Goal: Information Seeking & Learning: Learn about a topic

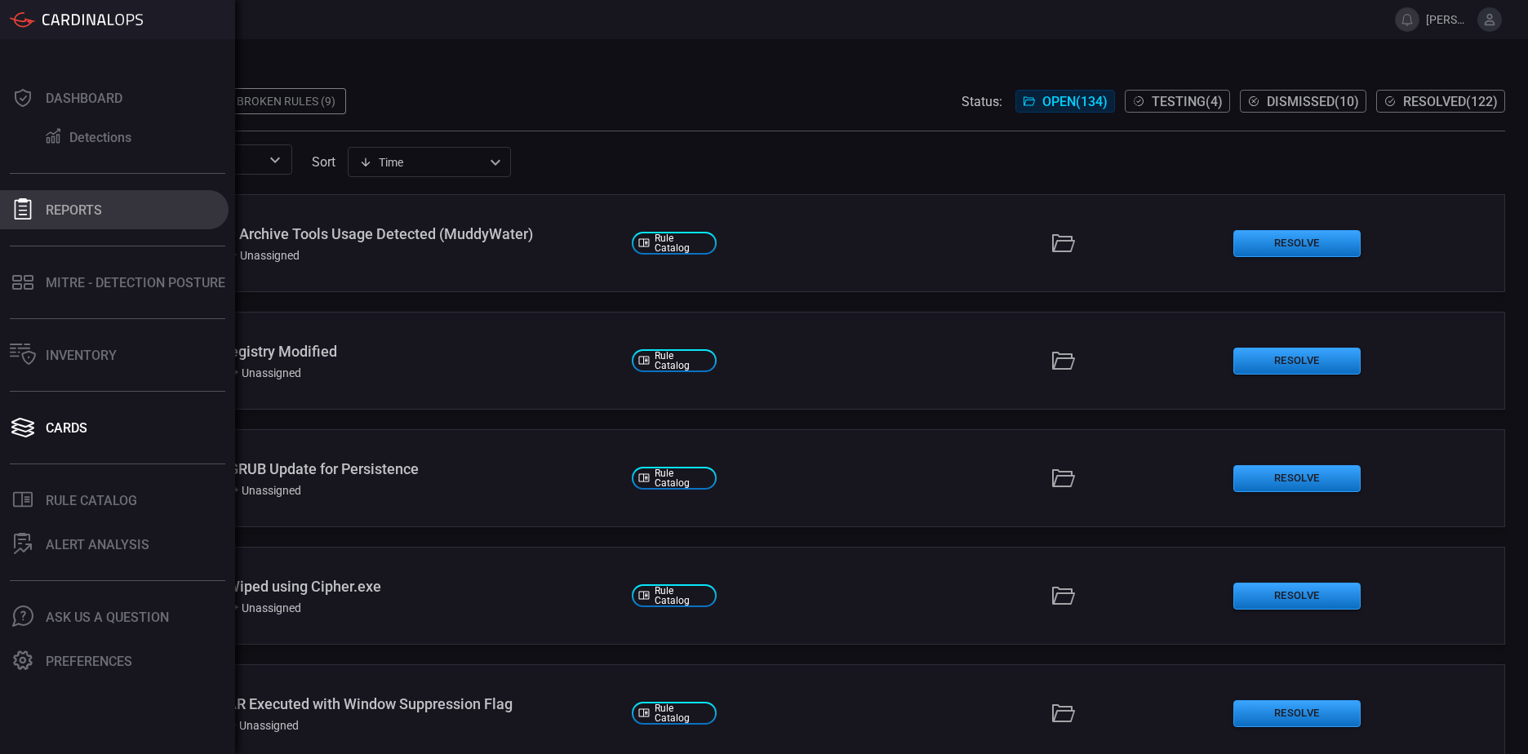
click at [136, 228] on button "Reports" at bounding box center [114, 209] width 229 height 39
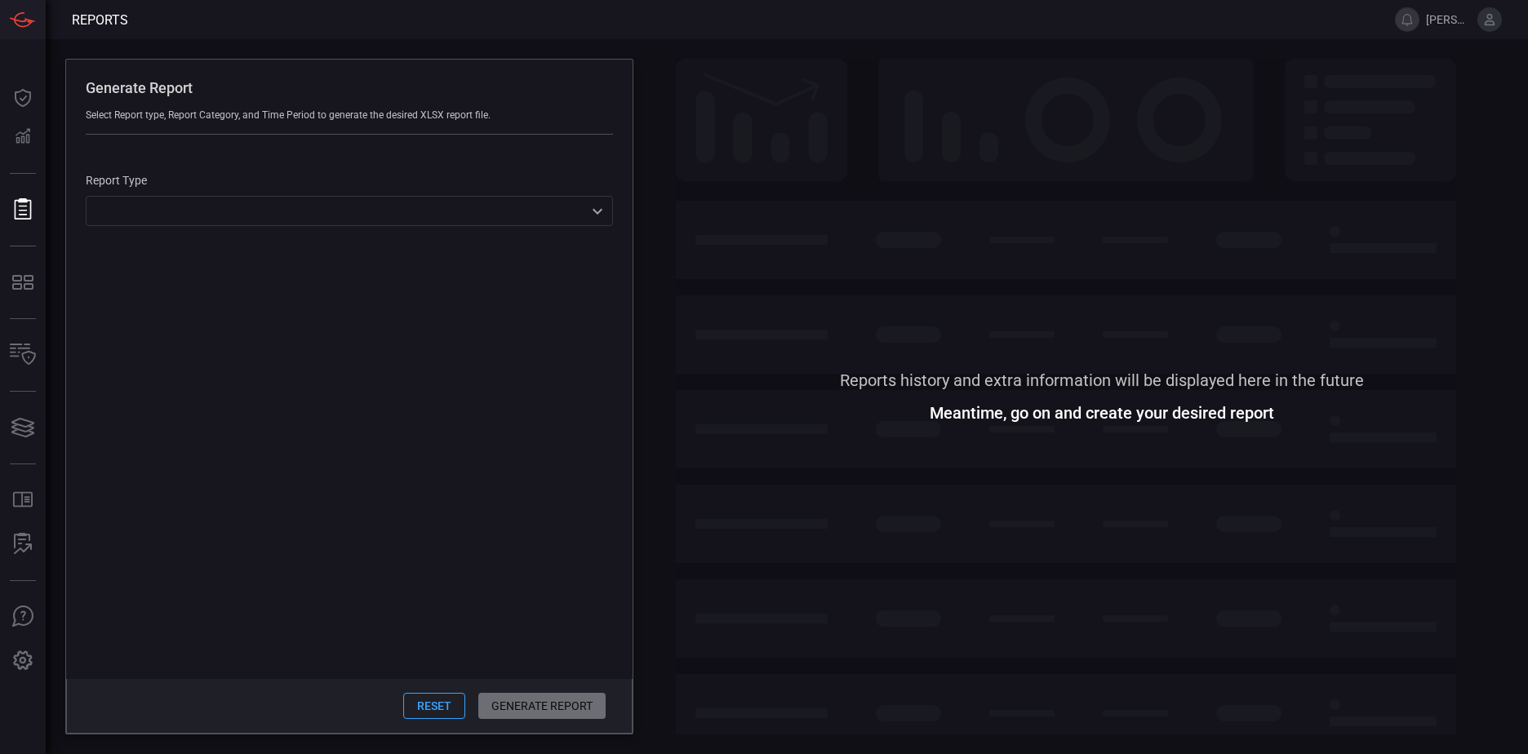
click at [233, 207] on div "​ ​" at bounding box center [349, 211] width 527 height 30
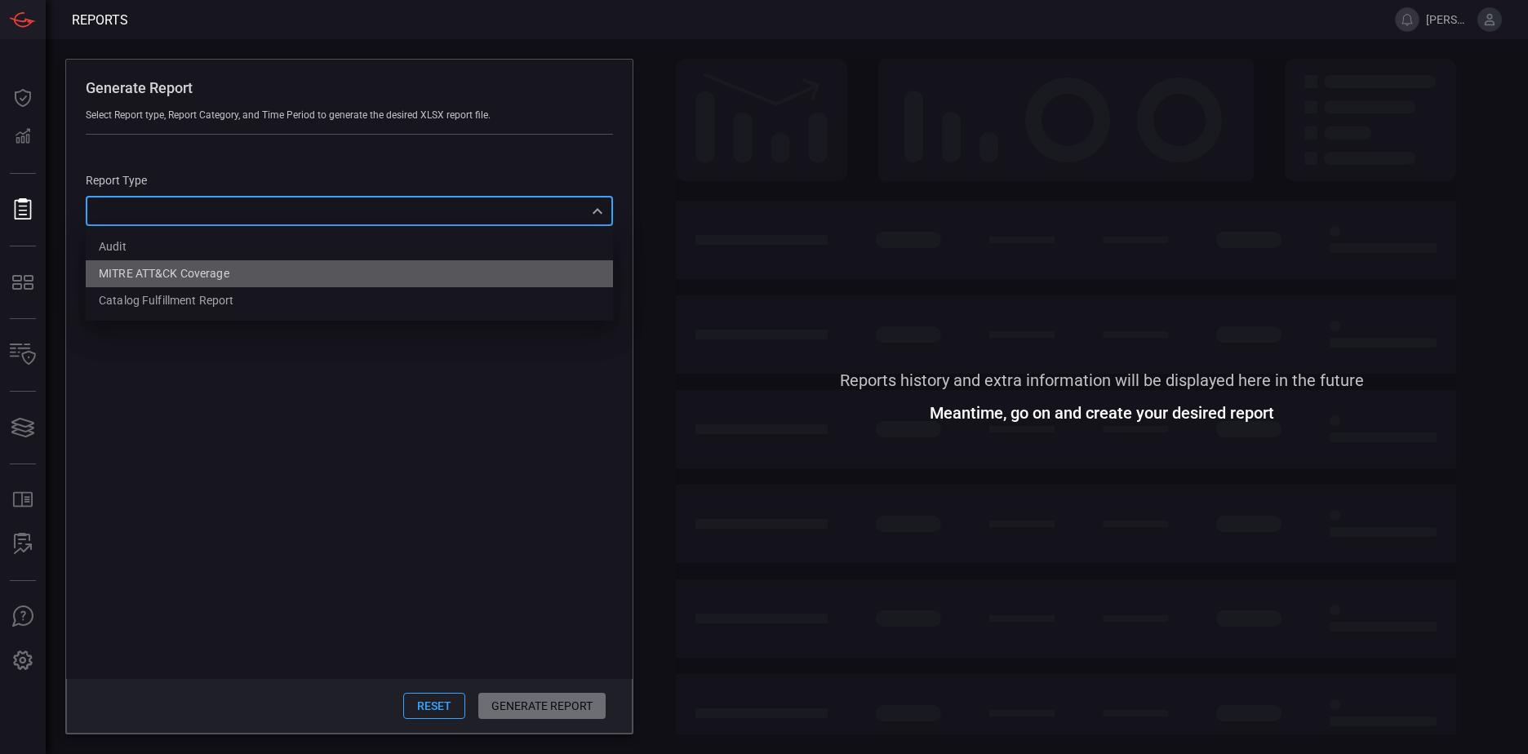
click at [222, 272] on div "MITRE ATT&CK Coverage" at bounding box center [164, 273] width 131 height 17
type input "mitreCoverage"
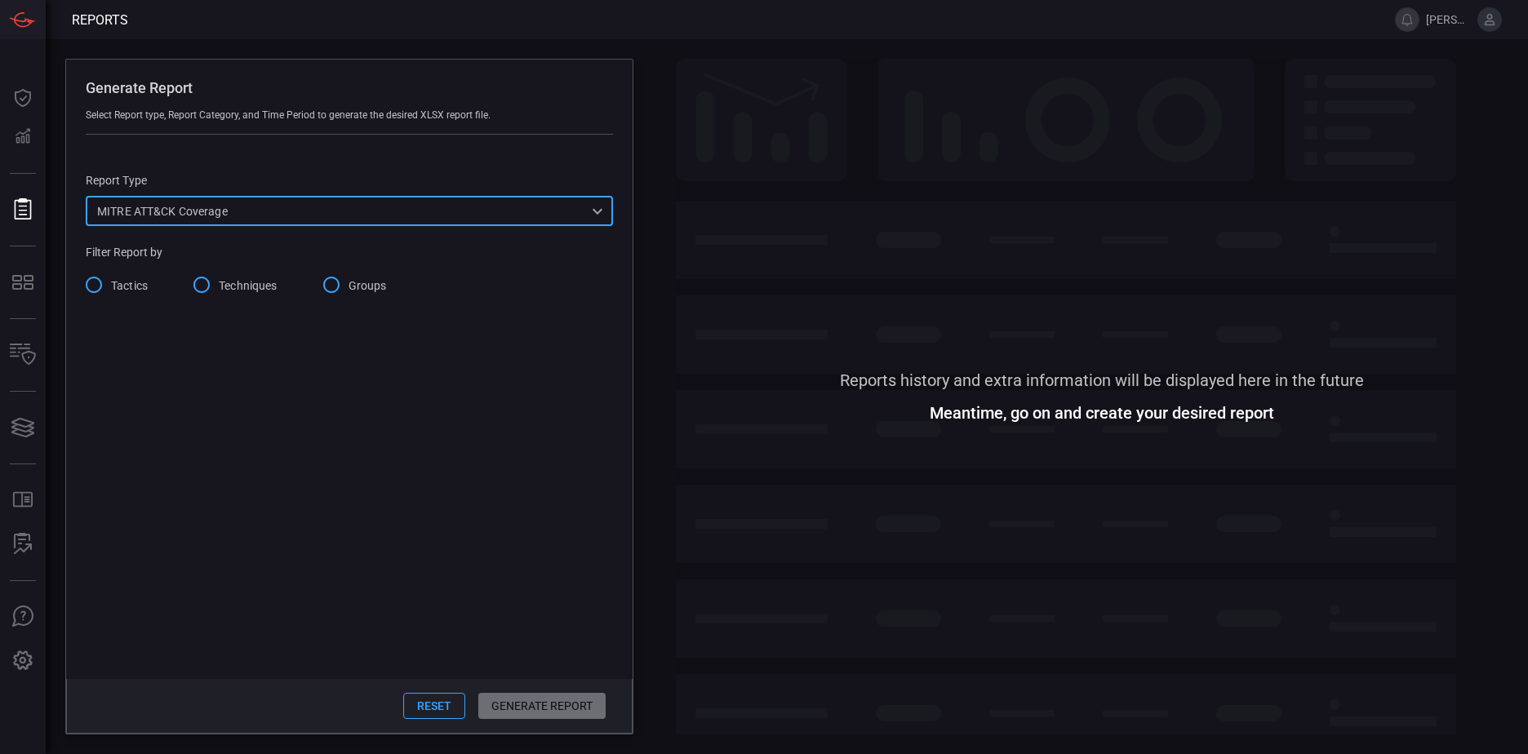
click at [123, 292] on span "Tactics" at bounding box center [129, 286] width 37 height 17
click at [111, 292] on input "Tactics" at bounding box center [94, 285] width 34 height 34
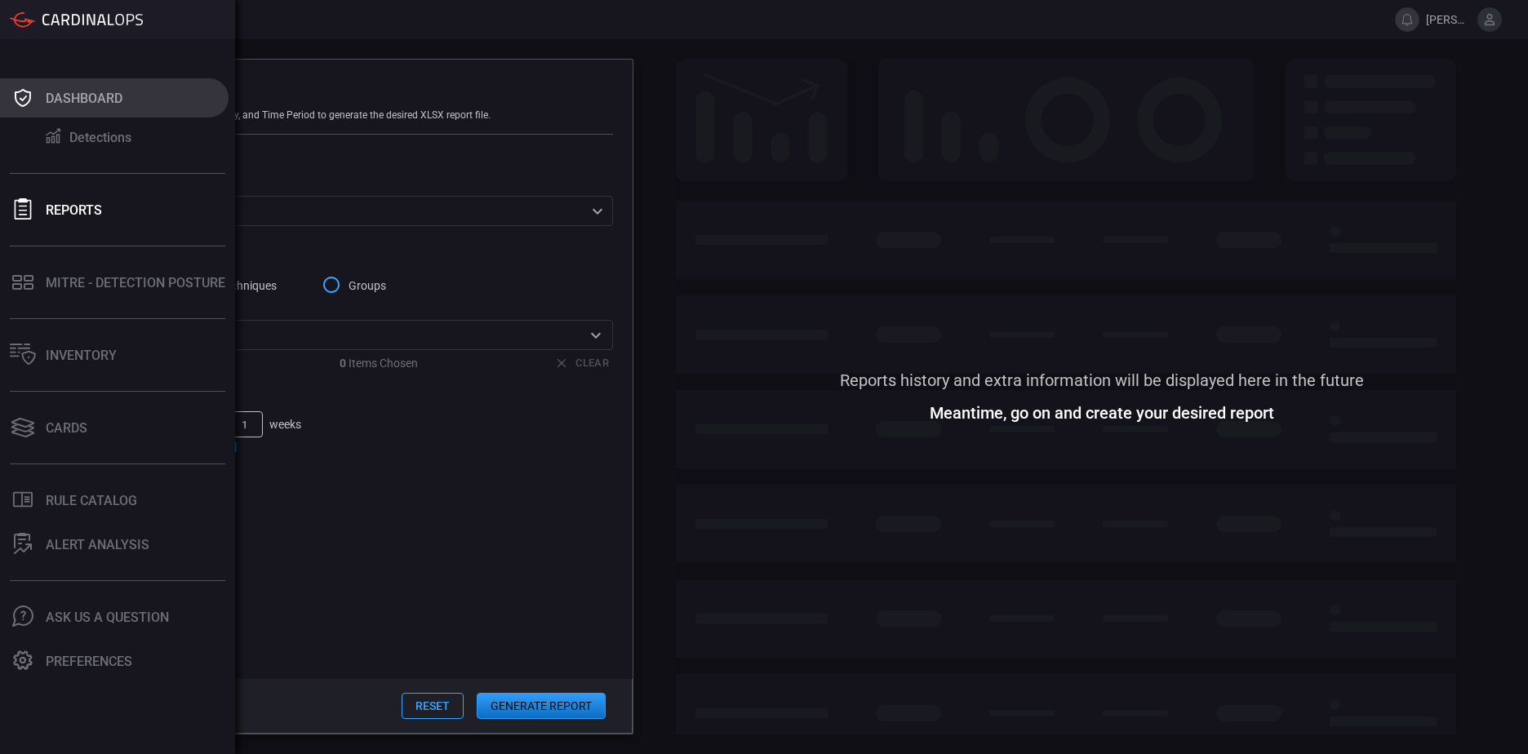
click at [55, 109] on button "Dashboard" at bounding box center [114, 97] width 229 height 39
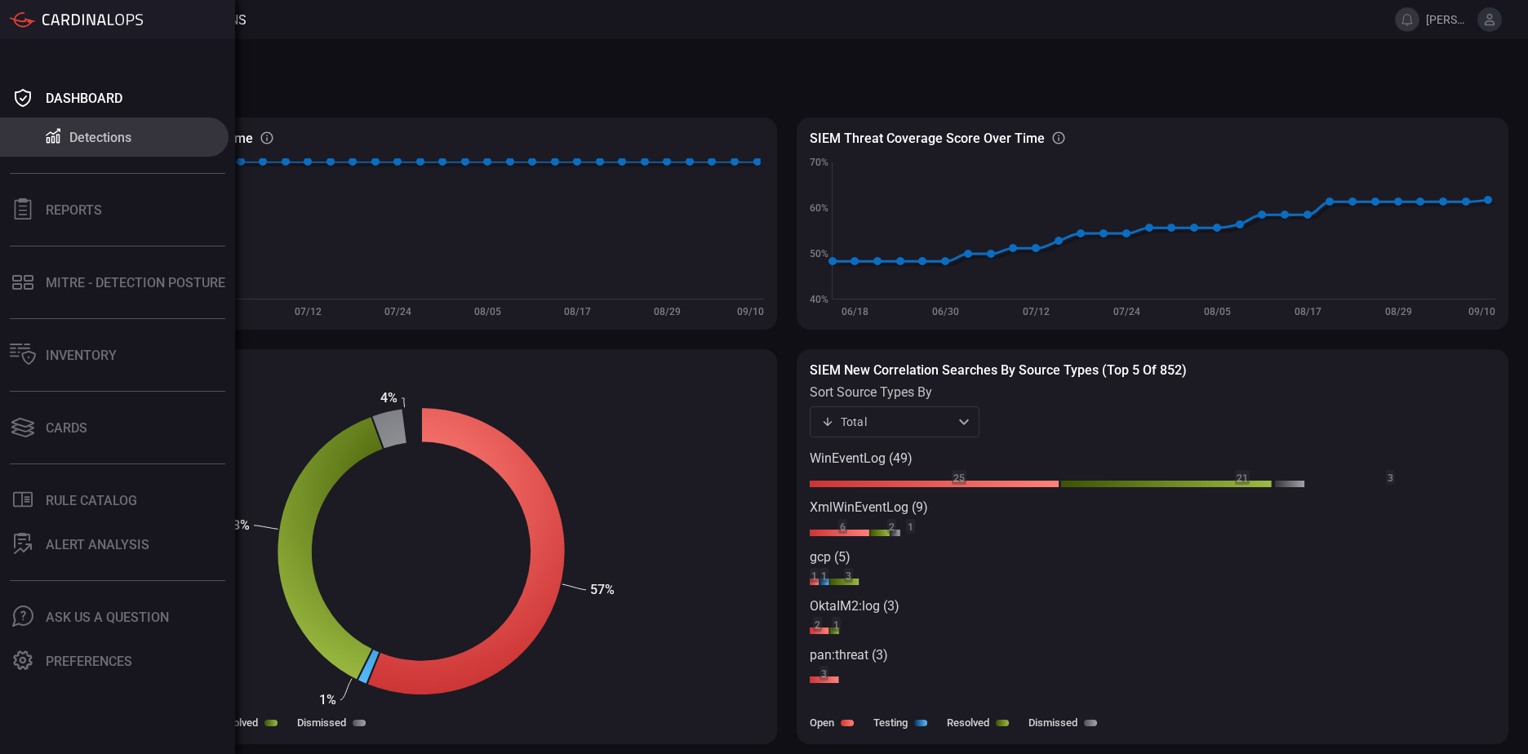
click at [91, 143] on div "Detections" at bounding box center [100, 138] width 62 height 16
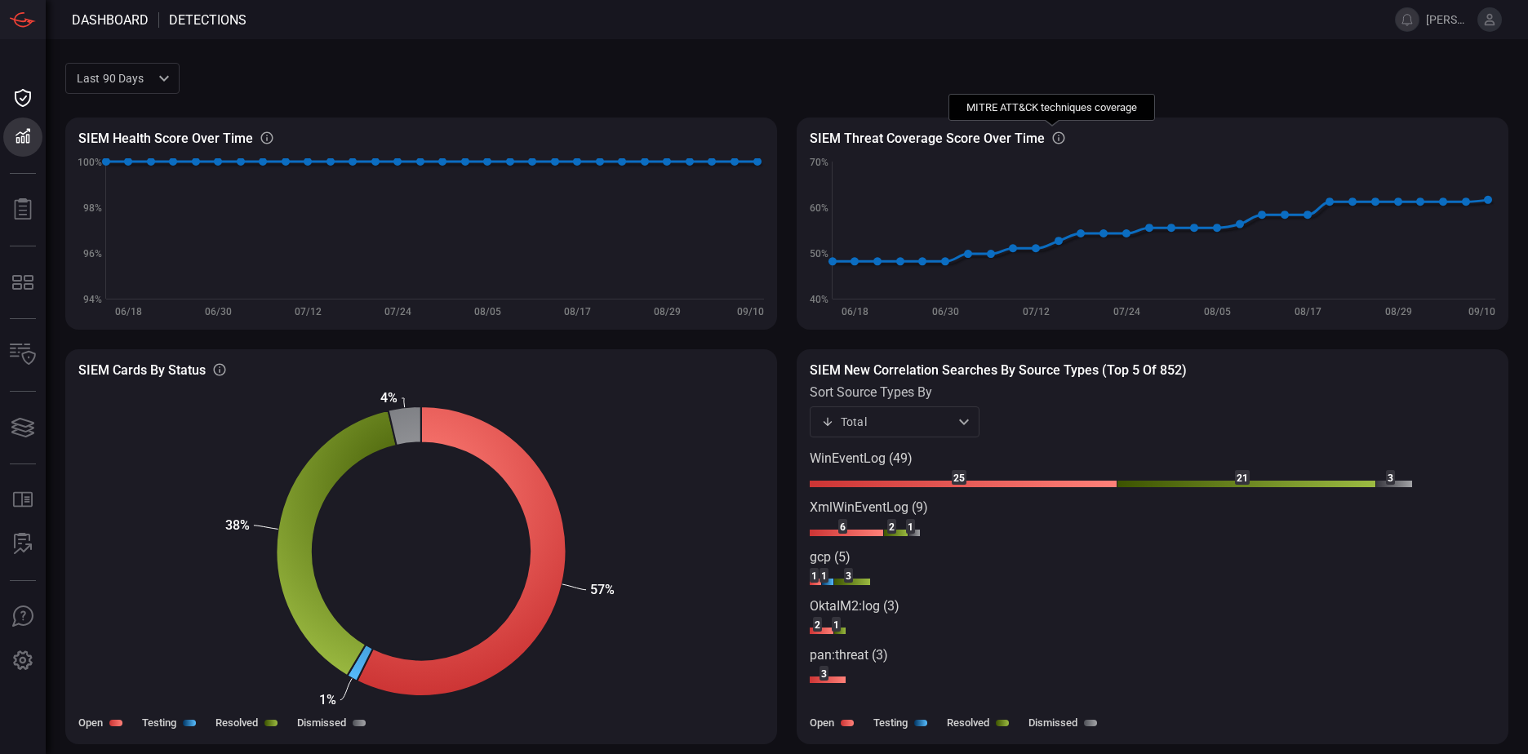
click at [1054, 139] on icon at bounding box center [1059, 138] width 15 height 15
click at [997, 601] on rect at bounding box center [1153, 584] width 686 height 266
click at [957, 430] on div "Total total ​" at bounding box center [895, 422] width 170 height 30
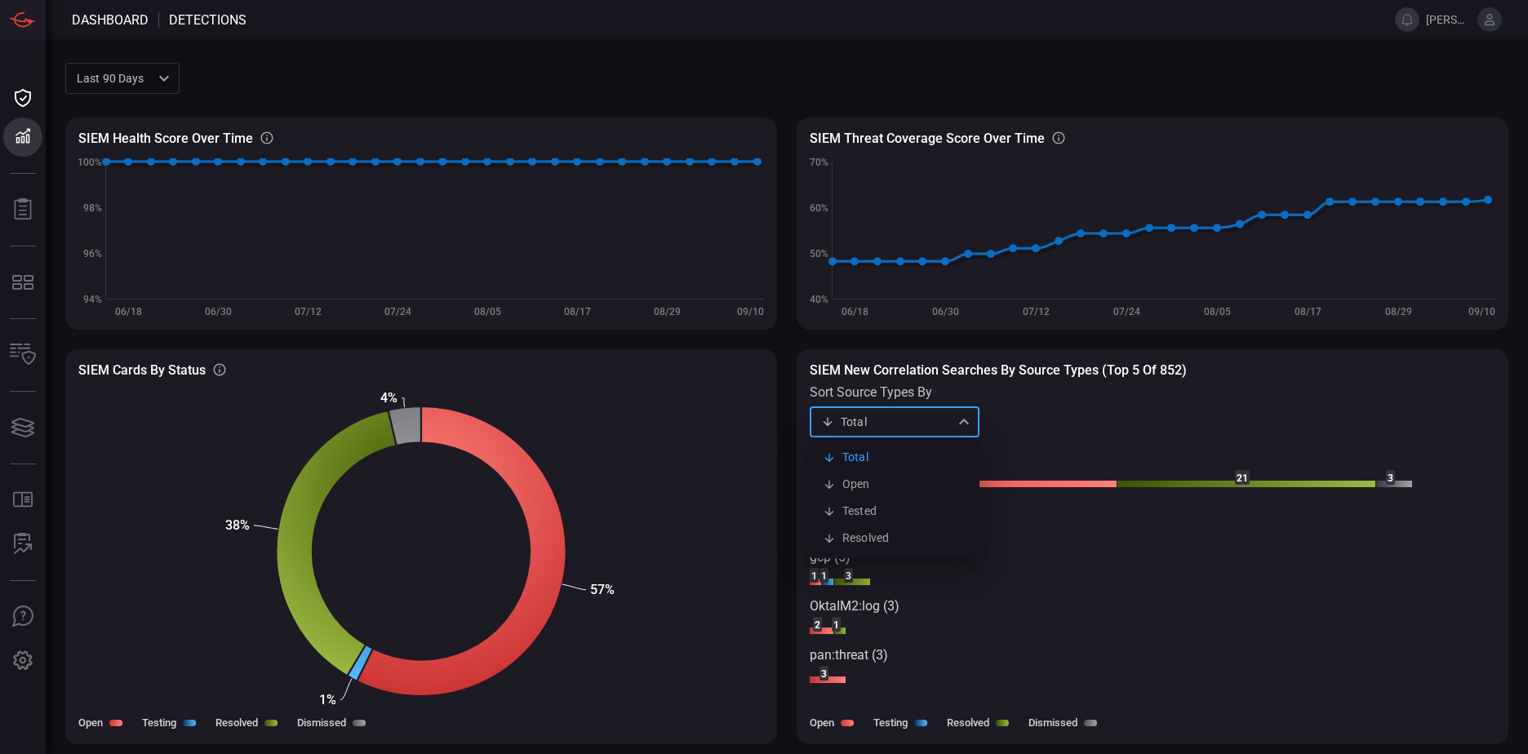
click at [957, 430] on div at bounding box center [764, 377] width 1528 height 754
click at [1078, 432] on div "SIEM New correlation searches by source types (Top 5 of 852) sort source types …" at bounding box center [1153, 400] width 686 height 75
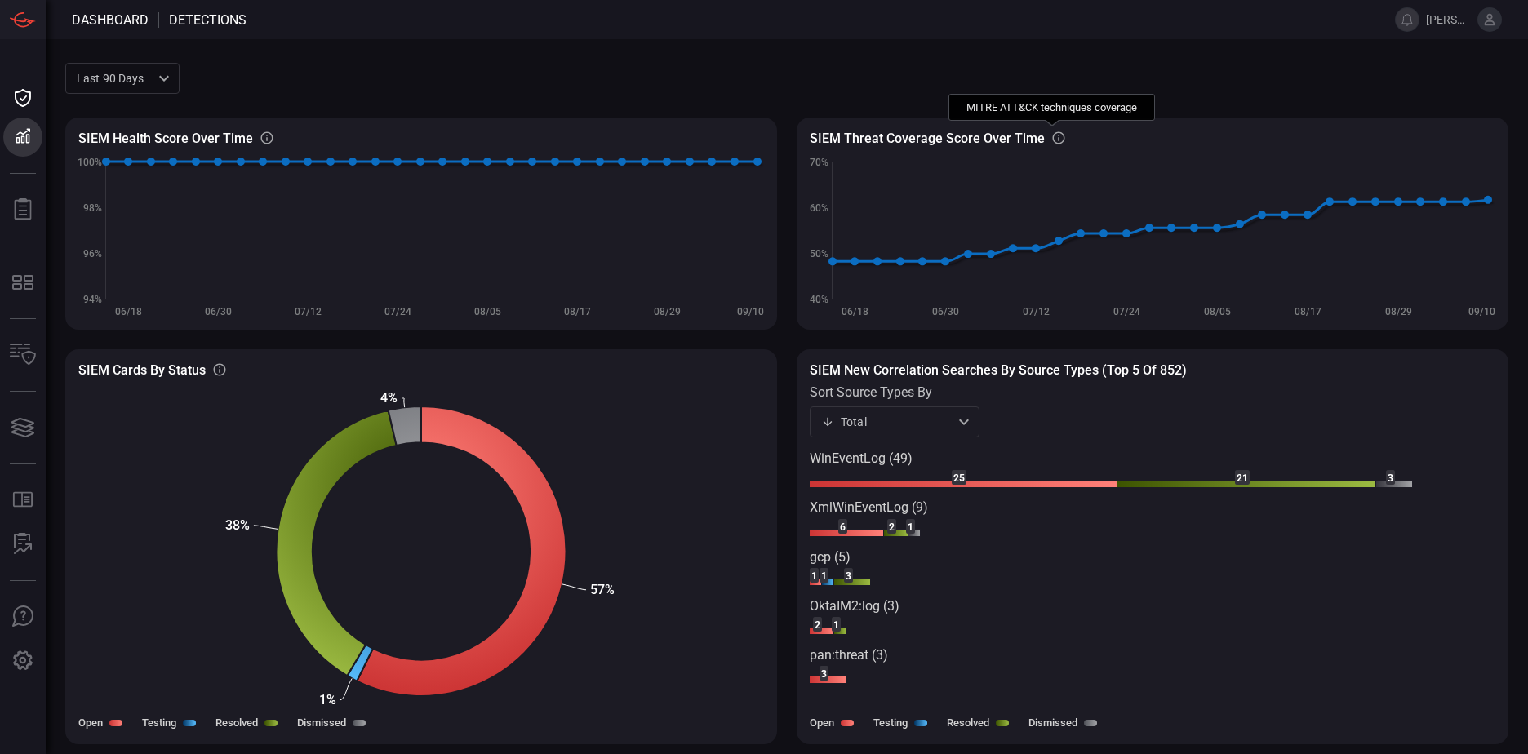
click at [1052, 139] on icon at bounding box center [1059, 138] width 15 height 15
click at [1075, 109] on div "SIEM Health Score Over Time SIEM Healthy rules out of total configured rules Cr…" at bounding box center [787, 411] width 1444 height 627
click at [1052, 138] on icon at bounding box center [1059, 138] width 15 height 15
click at [800, 82] on span at bounding box center [844, 78] width 1329 height 39
